Goal: Contribute content: Add original content to the website for others to see

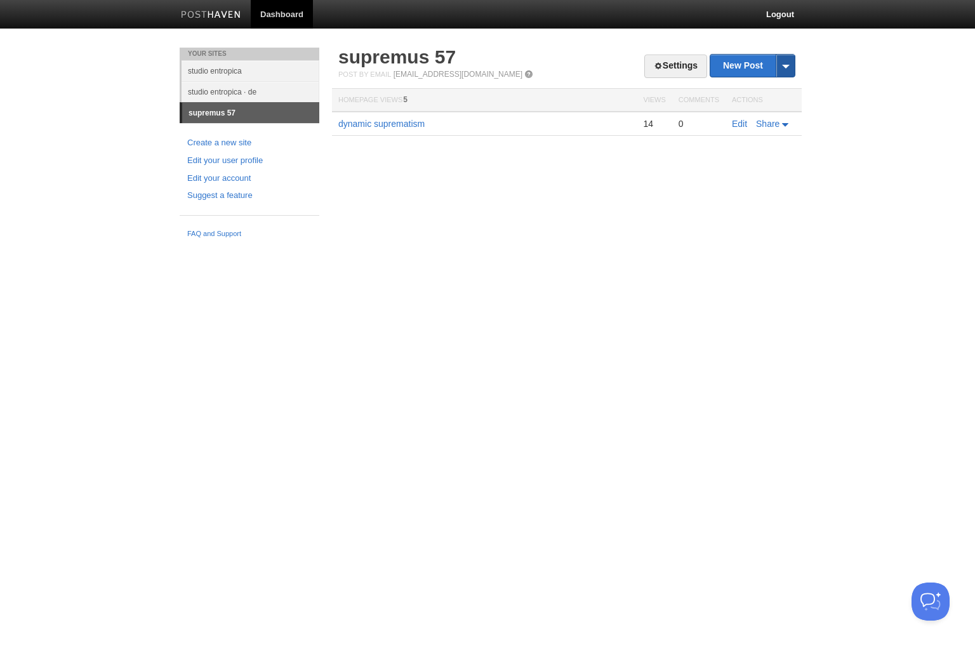
click at [781, 60] on span at bounding box center [785, 66] width 19 height 22
click at [764, 61] on link "New Post" at bounding box center [752, 66] width 84 height 22
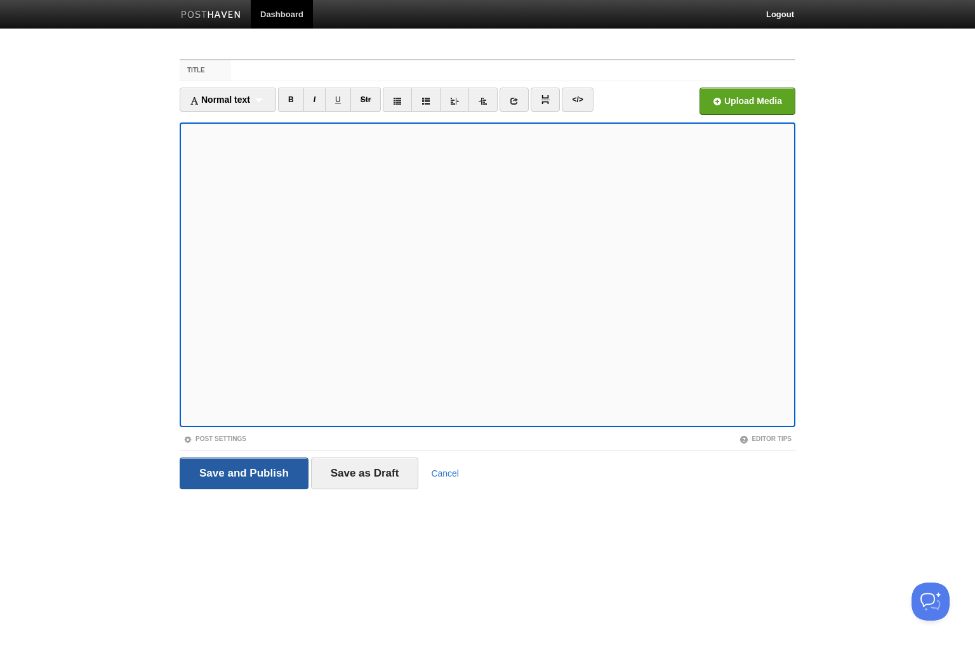
click at [272, 467] on input "Save and Publish" at bounding box center [244, 474] width 129 height 32
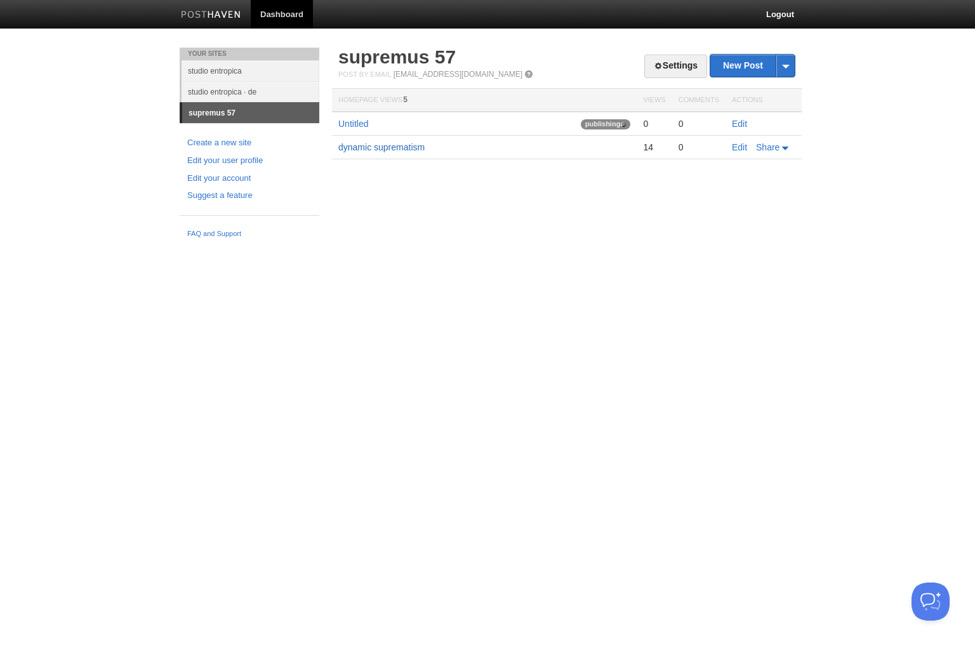
click at [397, 146] on link "dynamic suprematism" at bounding box center [381, 147] width 86 height 10
click at [358, 127] on link "Untitled" at bounding box center [353, 124] width 30 height 10
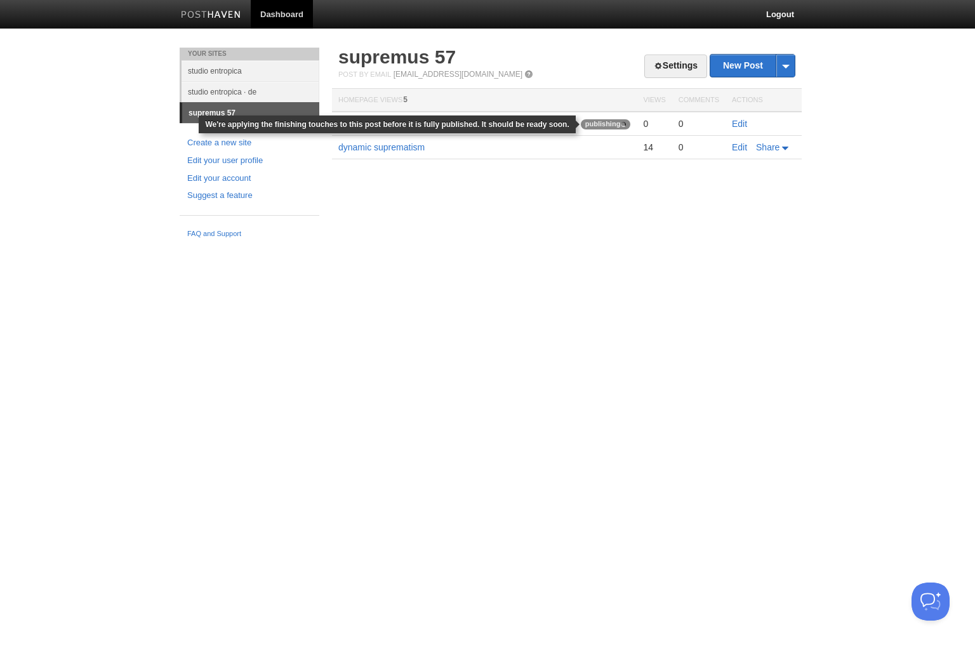
click at [599, 124] on span "publishing" at bounding box center [606, 124] width 50 height 10
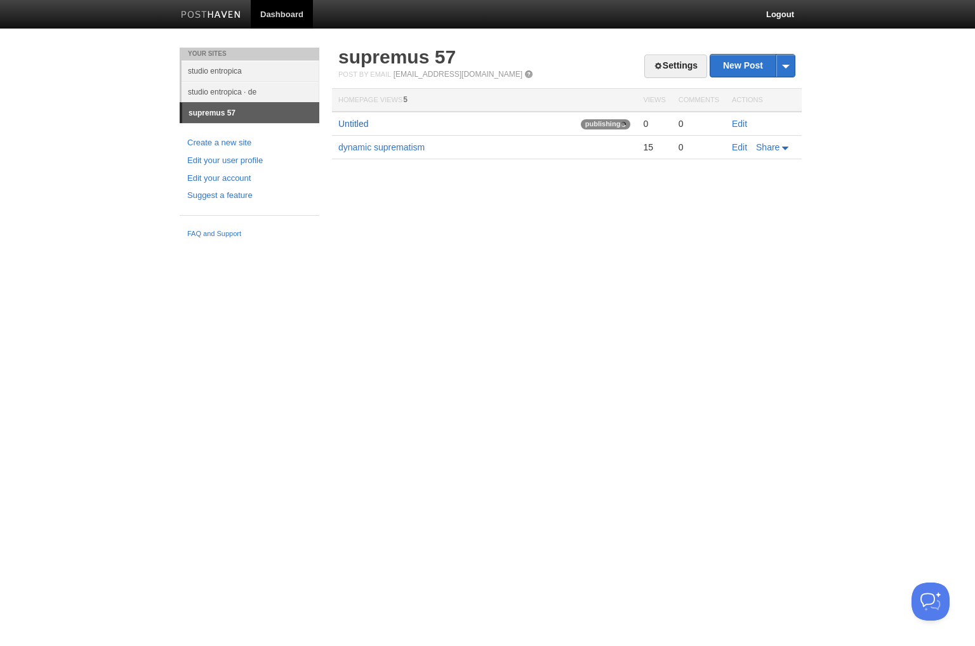
click at [358, 128] on link "Untitled" at bounding box center [353, 124] width 30 height 10
click at [406, 146] on link "dynamic suprematism" at bounding box center [381, 147] width 86 height 10
click at [935, 594] on button "Open Beacon popover" at bounding box center [928, 599] width 38 height 38
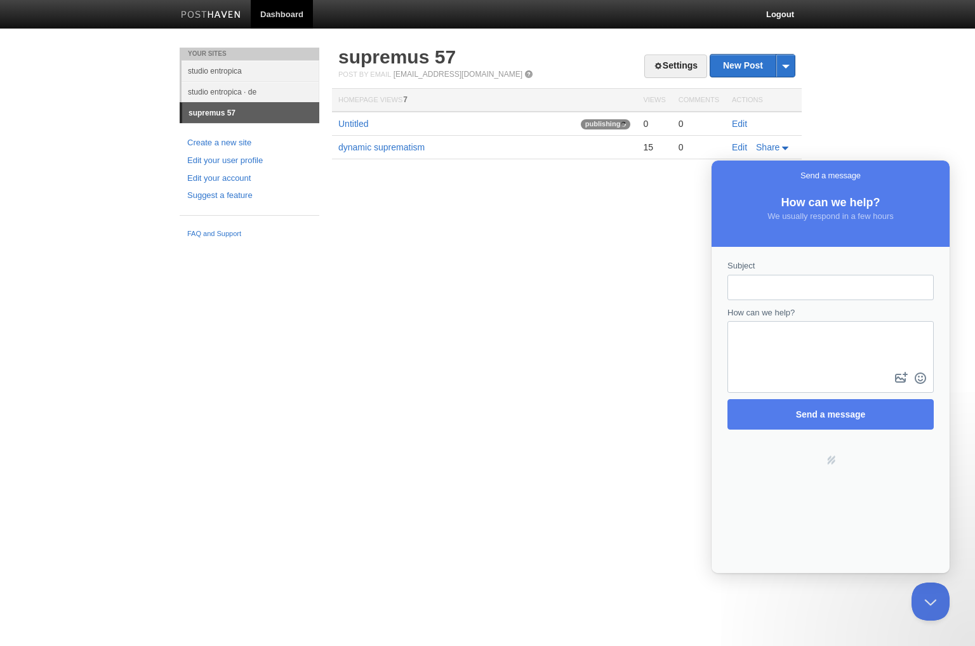
click at [408, 244] on html "Dashboard Logout Your Sites studio entropica studio entropica · de supremus 57 …" at bounding box center [487, 122] width 975 height 244
click at [927, 597] on button "Close Beacon popover" at bounding box center [928, 599] width 38 height 38
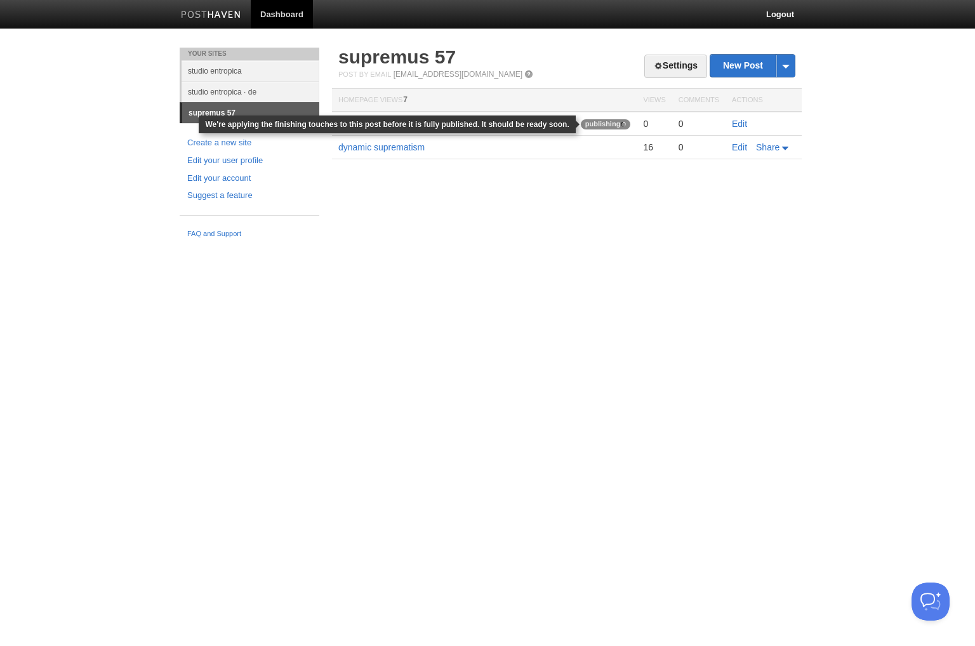
click at [594, 122] on span "publishing" at bounding box center [606, 124] width 50 height 10
click at [611, 123] on span "publishing" at bounding box center [606, 124] width 50 height 10
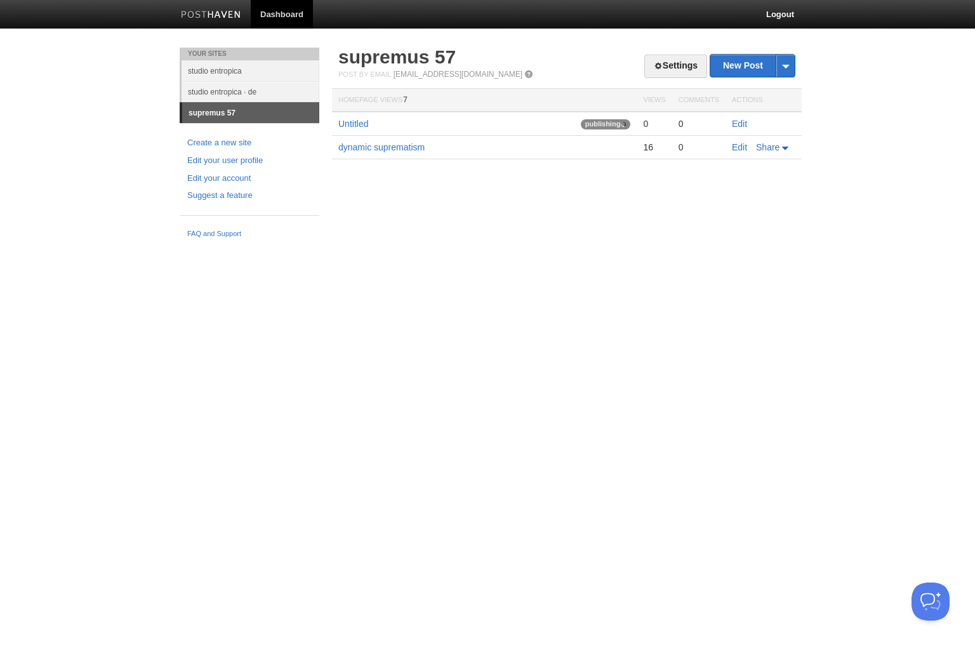
click at [582, 192] on div "Settings New Post by Web by Email supremus 57 Post by Email post@supremus57.pos…" at bounding box center [567, 122] width 476 height 149
click at [841, 244] on html "Dashboard Logout Your Sites studio entropica studio entropica · de supremus 57 …" at bounding box center [487, 122] width 975 height 244
click at [826, 244] on html "Dashboard Logout Your Sites studio entropica studio entropica · de supremus 57 …" at bounding box center [487, 122] width 975 height 244
click at [776, 244] on html "Dashboard Logout Your Sites studio entropica studio entropica · de supremus 57 …" at bounding box center [487, 122] width 975 height 244
click at [900, 244] on html "Dashboard Logout Your Sites studio entropica studio entropica · de supremus 57 …" at bounding box center [487, 122] width 975 height 244
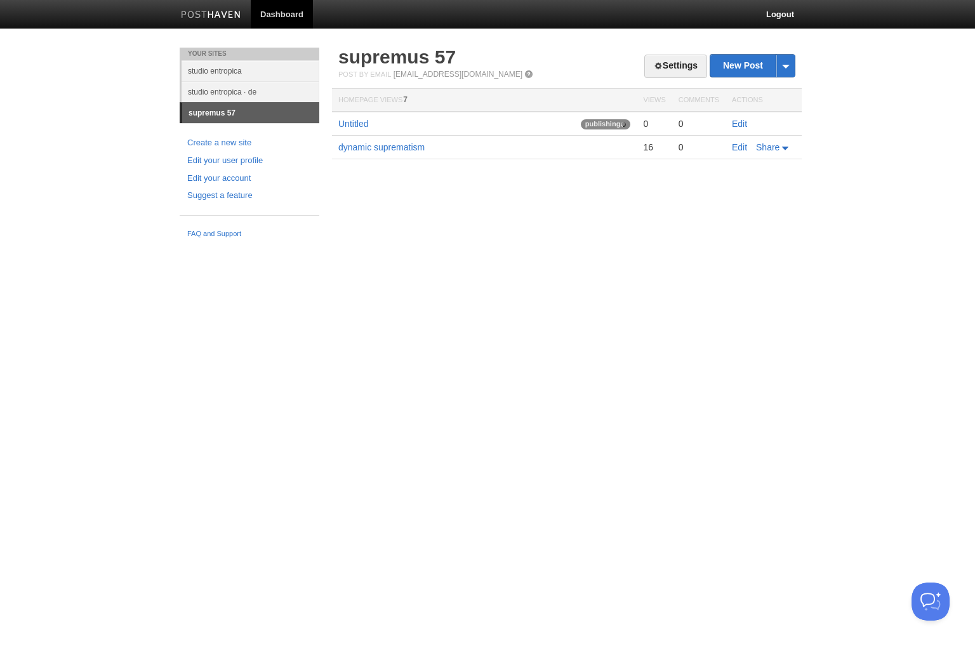
click at [943, 154] on body "Dashboard Logout Your Sites studio entropica studio entropica · de supremus 57 …" at bounding box center [487, 122] width 975 height 244
click at [864, 244] on html "Dashboard Logout Your Sites studio entropica studio entropica · de supremus 57 …" at bounding box center [487, 122] width 975 height 244
